Goal: Task Accomplishment & Management: Complete application form

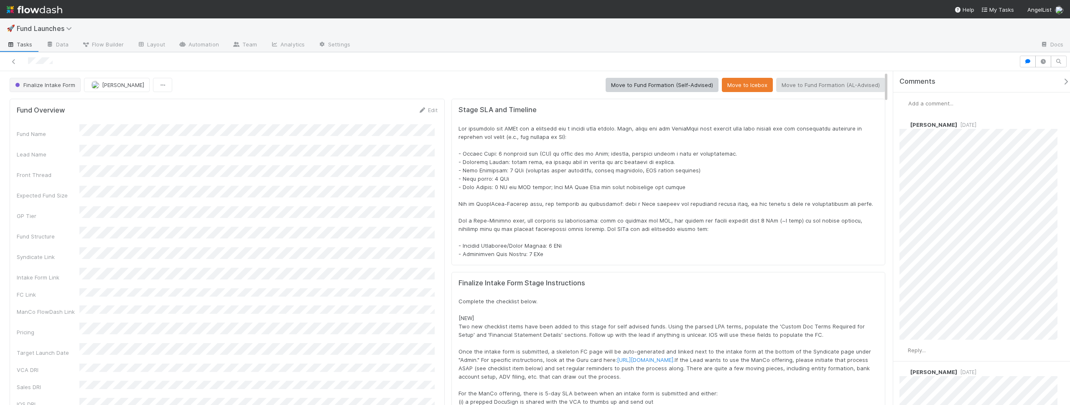
drag, startPoint x: 55, startPoint y: 92, endPoint x: 56, endPoint y: 87, distance: 4.7
click at [55, 92] on div "Finalize Intake Form" at bounding box center [47, 85] width 74 height 14
click at [56, 87] on span "Finalize Intake Form" at bounding box center [44, 84] width 62 height 7
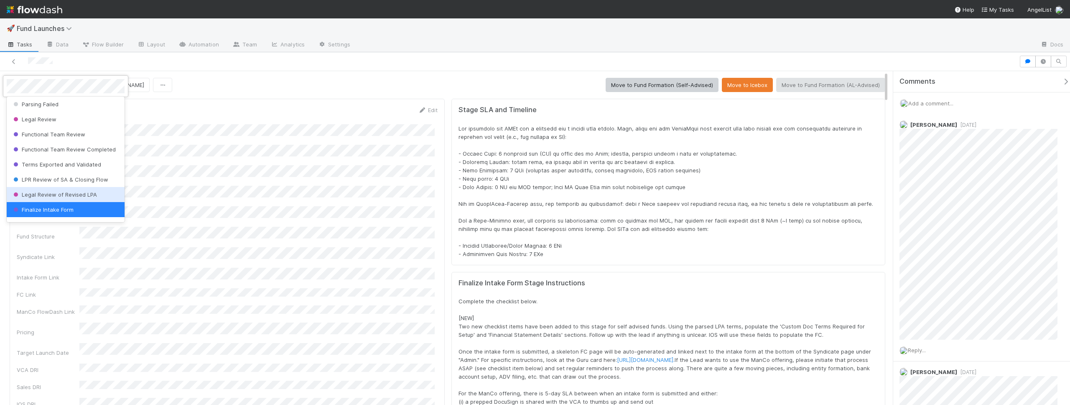
scroll to position [87, 0]
click at [436, 157] on div at bounding box center [535, 202] width 1070 height 405
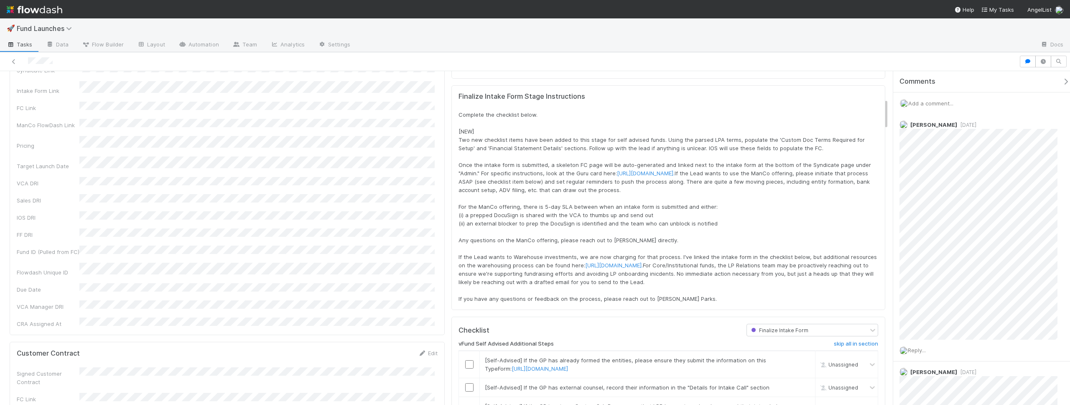
scroll to position [374, 0]
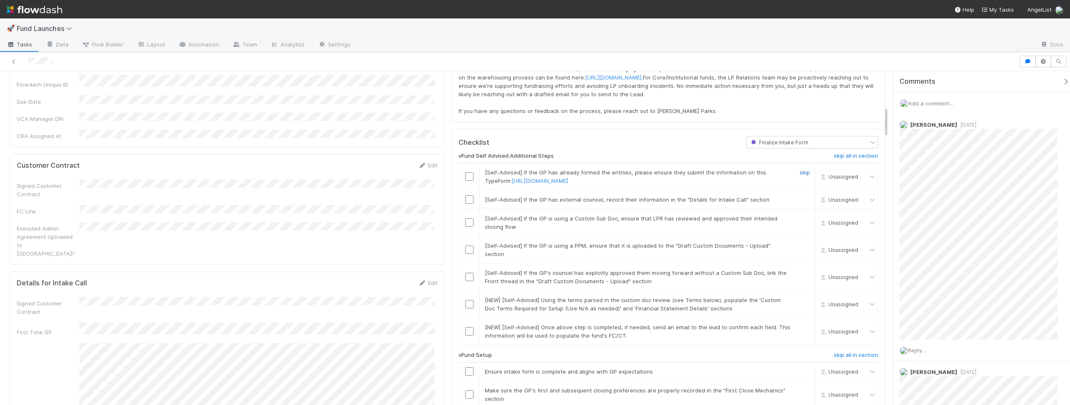
click at [800, 176] on link "skip" at bounding box center [805, 172] width 10 height 7
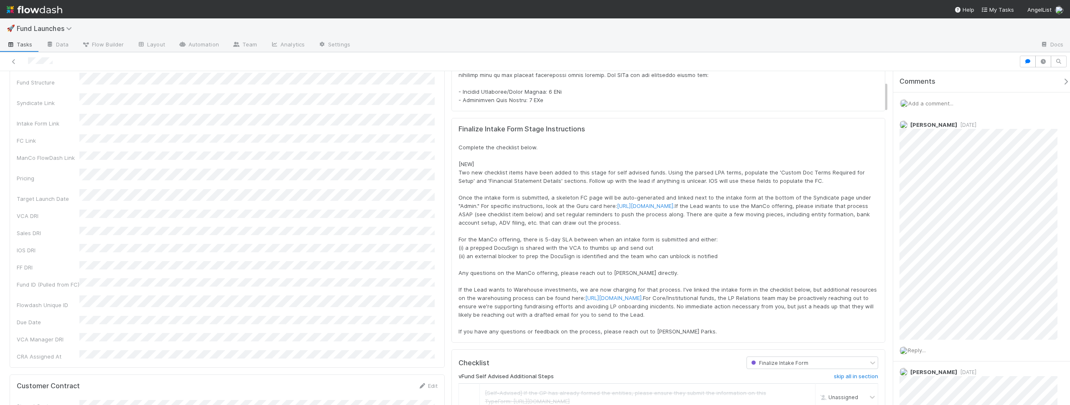
scroll to position [0, 0]
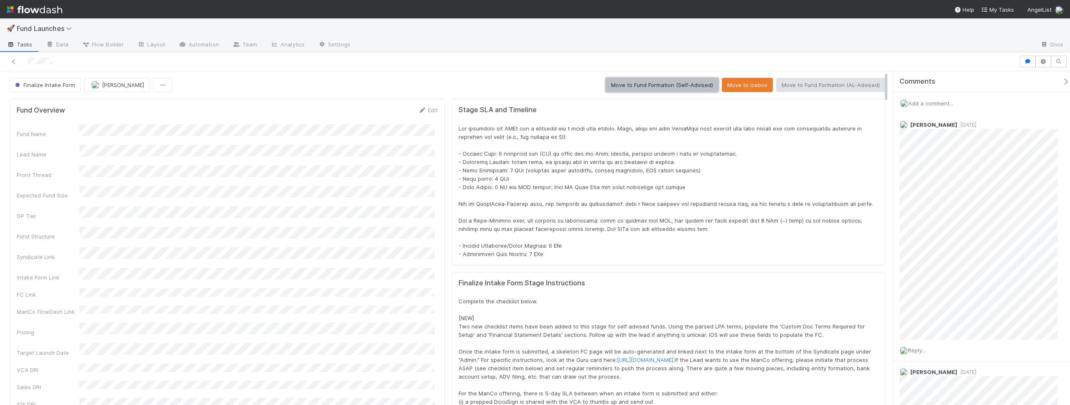
click at [620, 89] on button "Move to Fund Formation (Self-Advised)" at bounding box center [662, 85] width 113 height 14
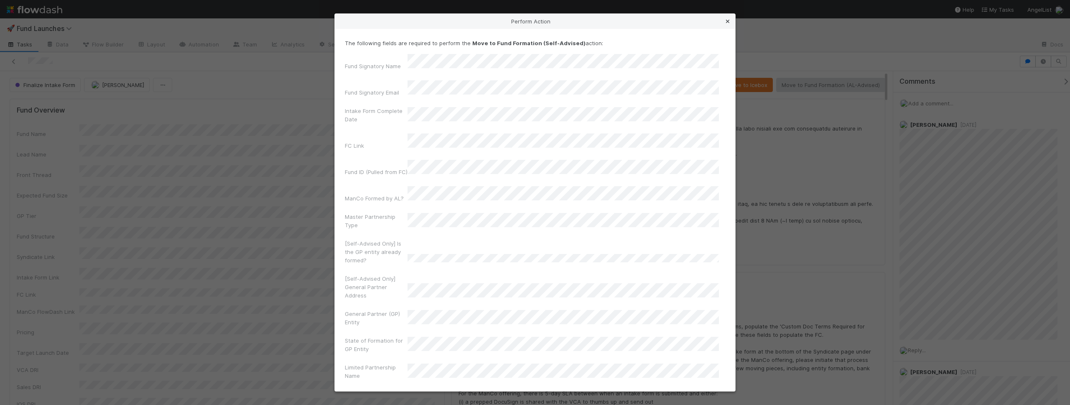
click at [727, 22] on icon at bounding box center [727, 21] width 8 height 5
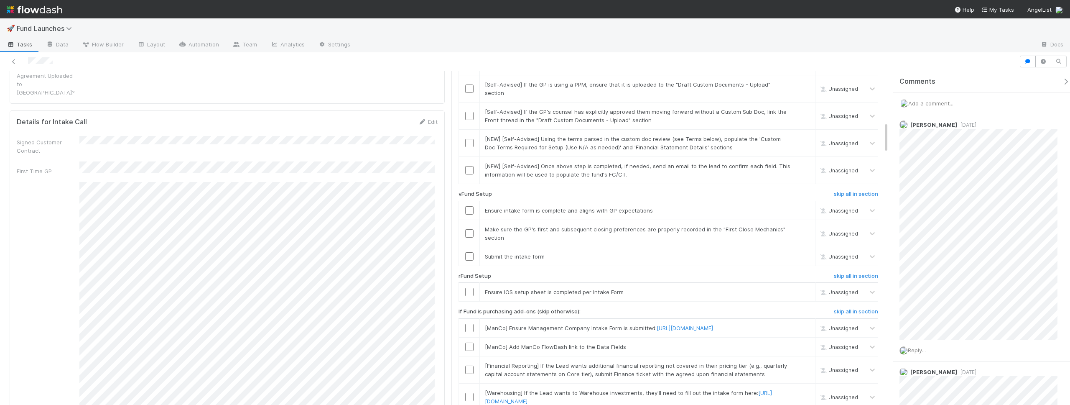
scroll to position [525, 0]
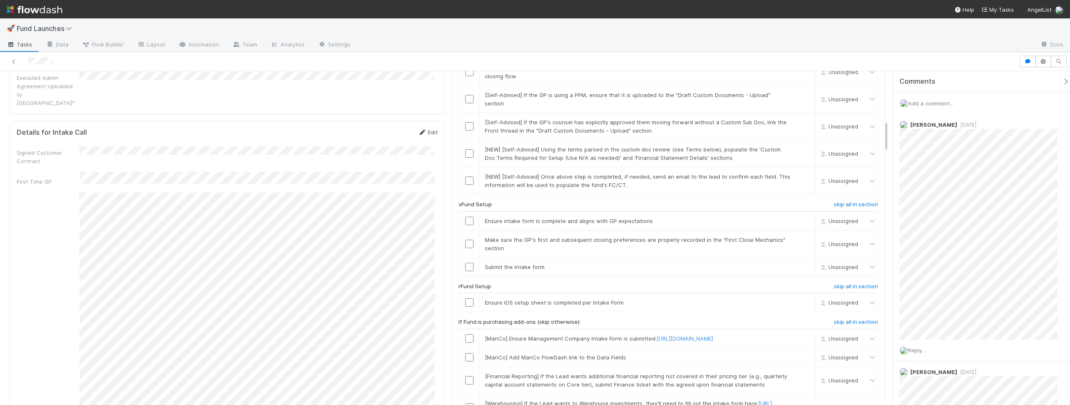
click at [428, 129] on link "Edit" at bounding box center [428, 132] width 20 height 7
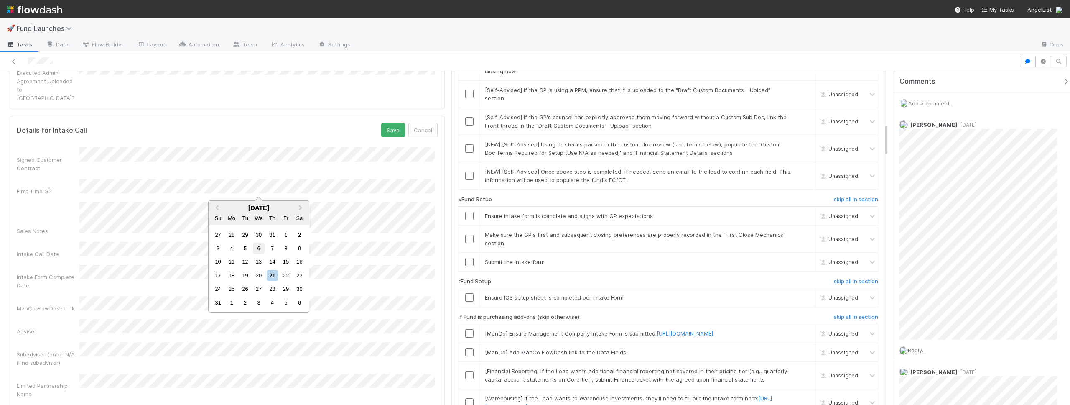
click at [255, 249] on div "6" at bounding box center [258, 247] width 11 height 11
click at [258, 294] on div "20" at bounding box center [258, 295] width 11 height 11
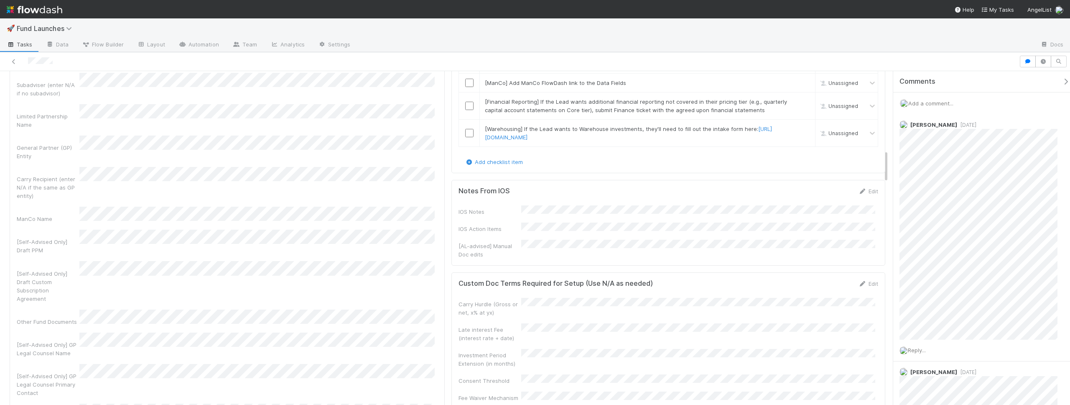
scroll to position [445, 0]
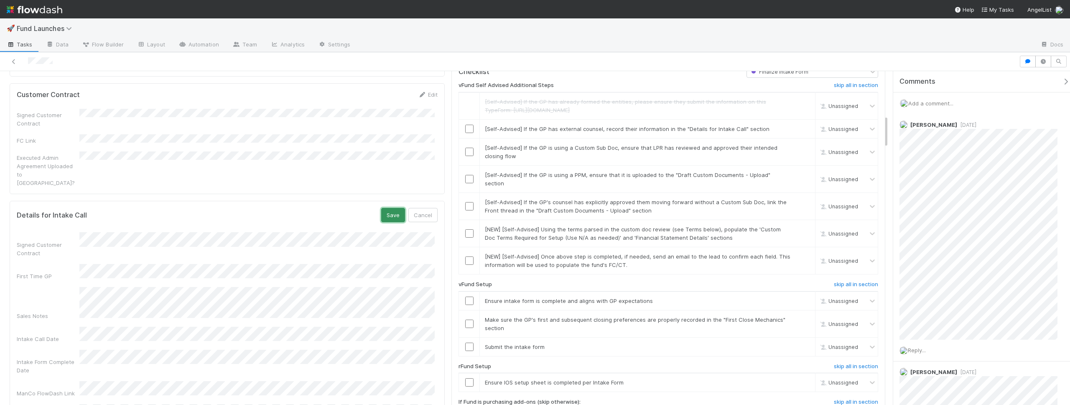
click at [384, 208] on button "Save" at bounding box center [393, 215] width 24 height 14
click at [465, 133] on input "checkbox" at bounding box center [469, 129] width 8 height 8
click at [465, 156] on input "checkbox" at bounding box center [469, 152] width 8 height 8
click at [467, 156] on input "checkbox" at bounding box center [469, 152] width 8 height 8
click at [465, 183] on input "checkbox" at bounding box center [469, 179] width 8 height 8
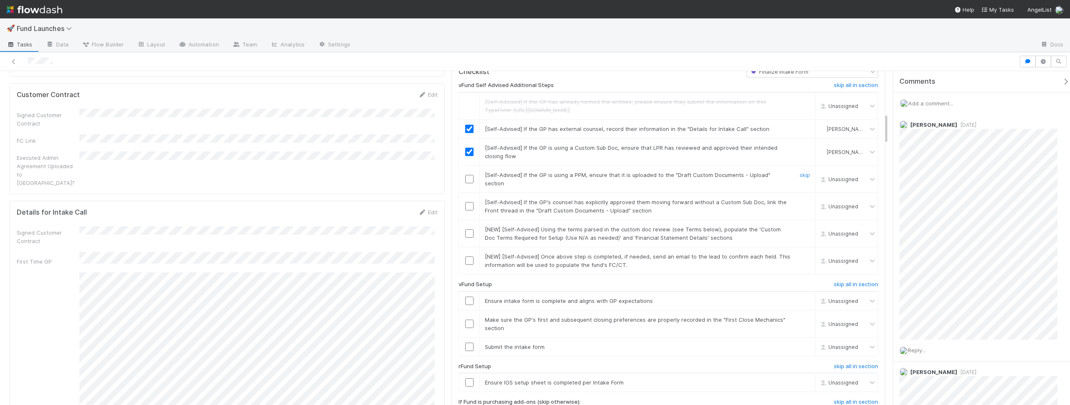
click at [465, 183] on input "checkbox" at bounding box center [469, 179] width 8 height 8
click at [466, 210] on input "checkbox" at bounding box center [469, 206] width 8 height 8
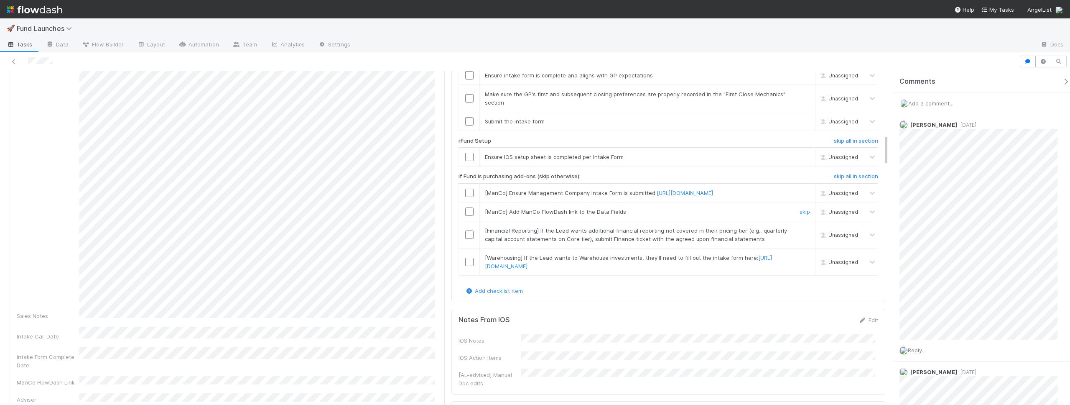
scroll to position [622, 0]
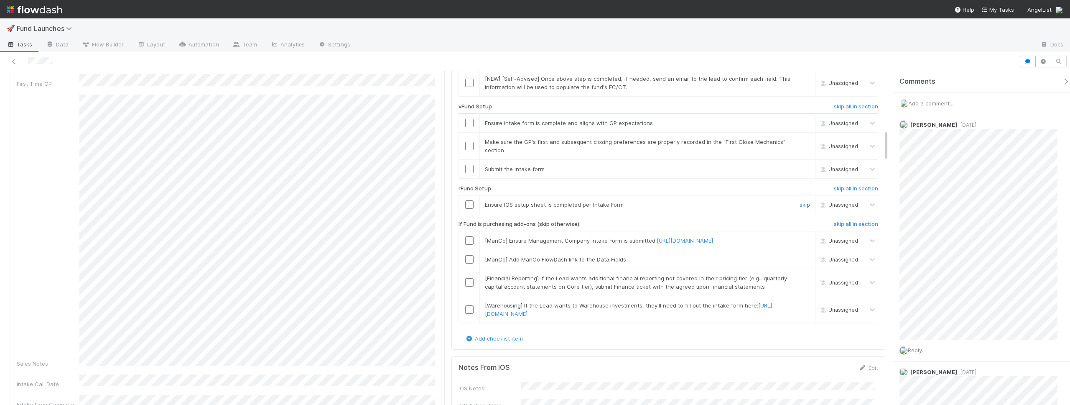
click at [800, 208] on link "skip" at bounding box center [805, 204] width 10 height 7
click at [800, 244] on link "skip" at bounding box center [805, 240] width 10 height 7
click at [800, 262] on link "skip" at bounding box center [805, 259] width 10 height 7
click at [800, 281] on link "skip" at bounding box center [805, 278] width 10 height 7
click at [800, 308] on link "skip" at bounding box center [805, 305] width 10 height 7
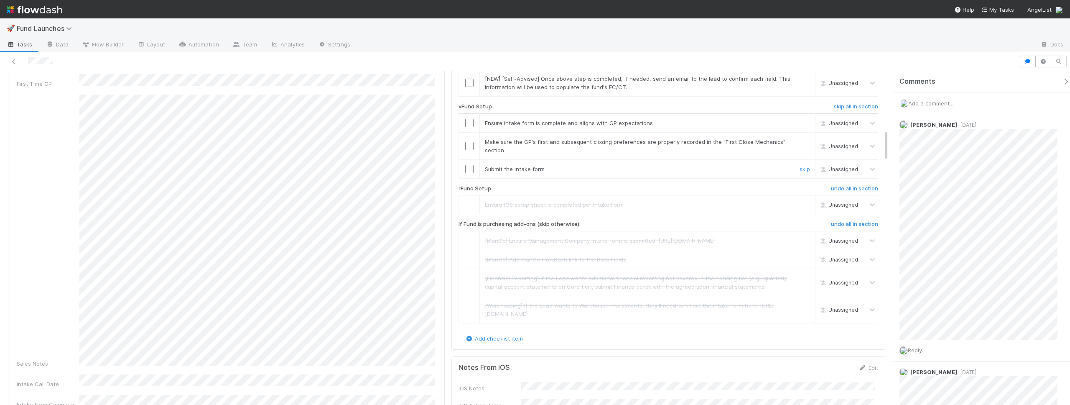
click at [471, 173] on div at bounding box center [469, 169] width 20 height 8
click at [469, 173] on input "checkbox" at bounding box center [469, 169] width 8 height 8
click at [465, 150] on input "checkbox" at bounding box center [469, 146] width 8 height 8
click at [469, 127] on input "checkbox" at bounding box center [469, 123] width 8 height 8
click at [467, 127] on input "checkbox" at bounding box center [469, 123] width 8 height 8
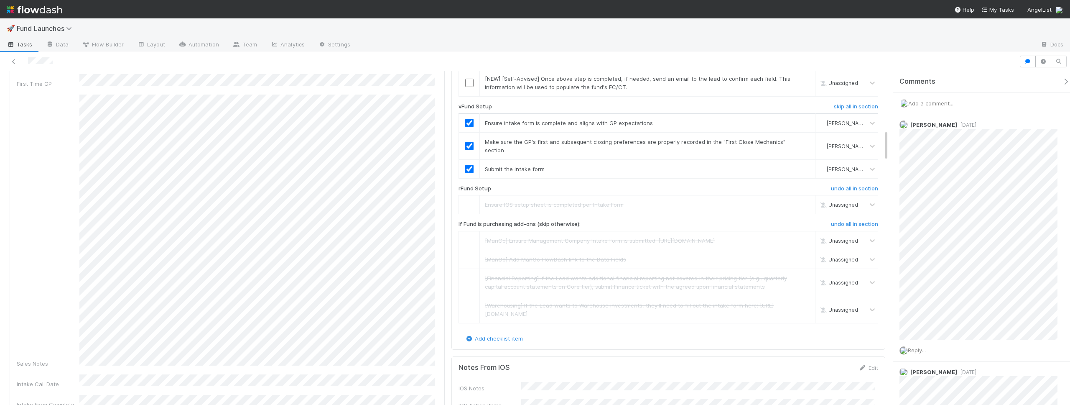
scroll to position [163, 849]
